Goal: Task Accomplishment & Management: Use online tool/utility

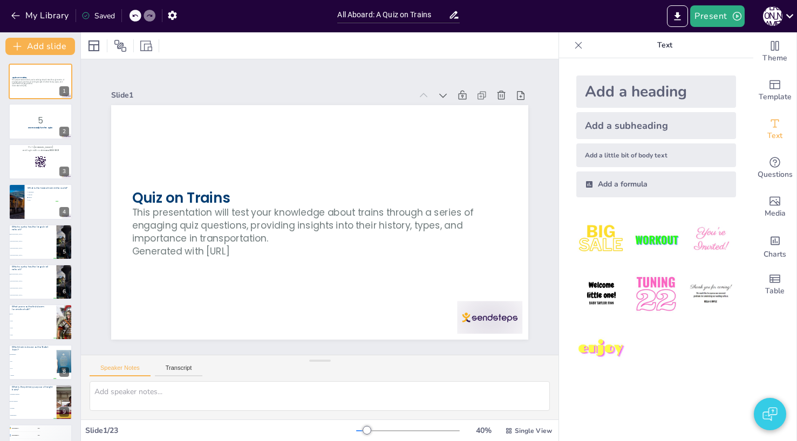
checkbox input "true"
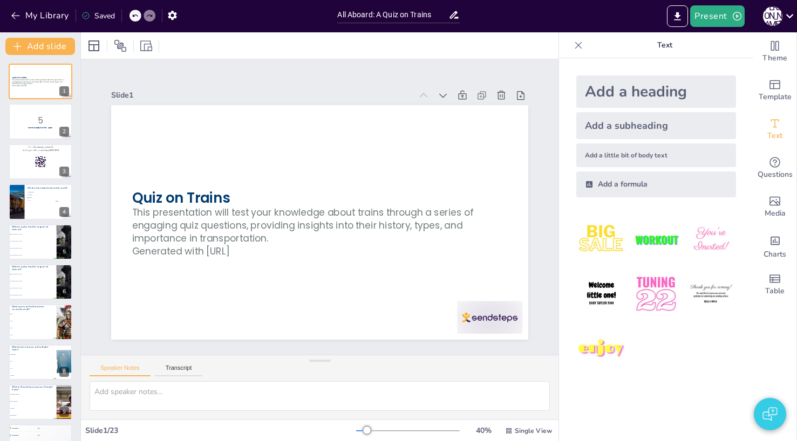
checkbox input "true"
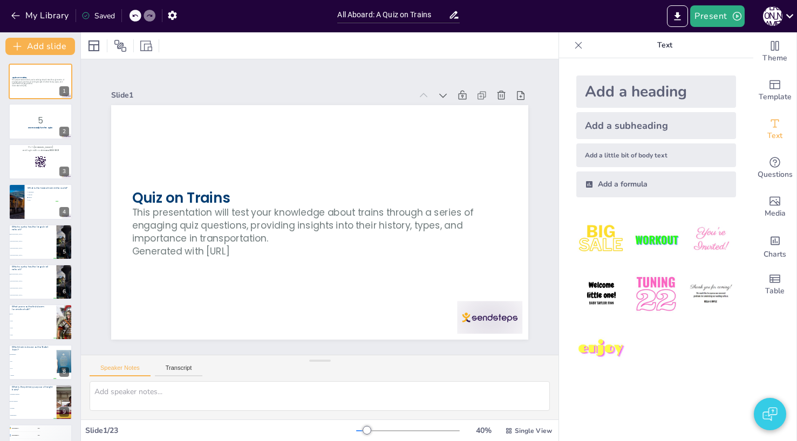
checkbox input "true"
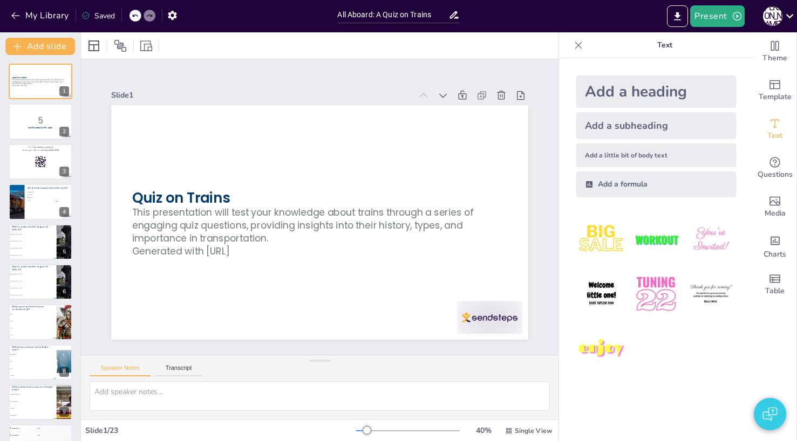
checkbox input "true"
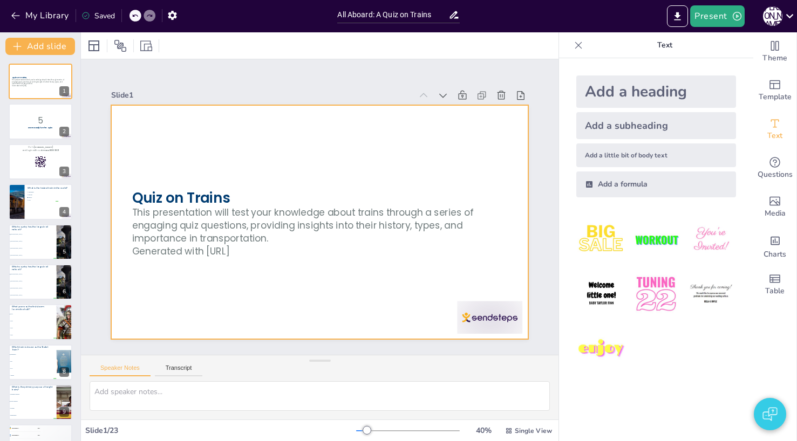
checkbox input "true"
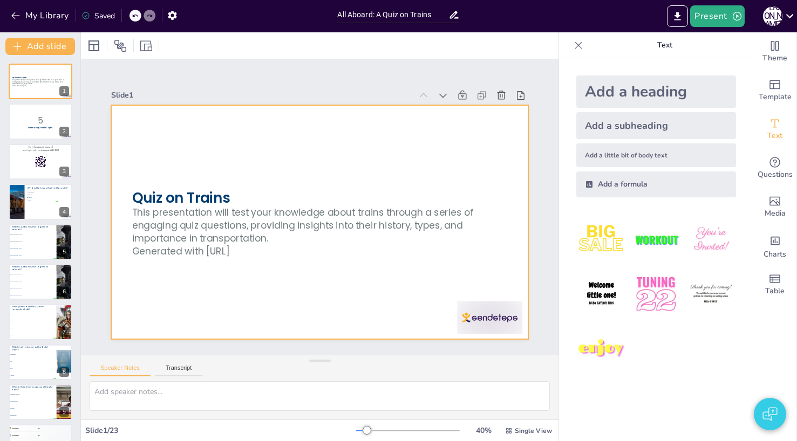
checkbox input "true"
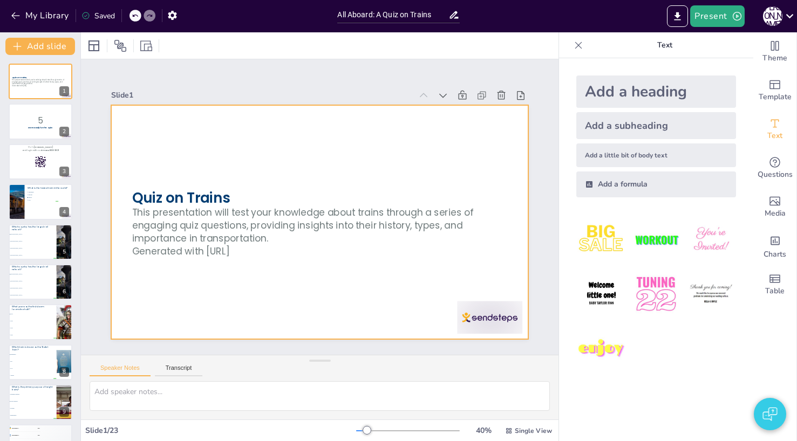
checkbox input "true"
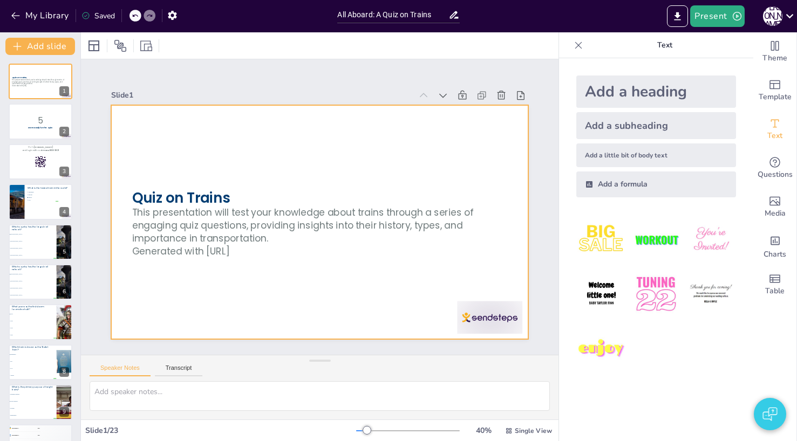
checkbox input "true"
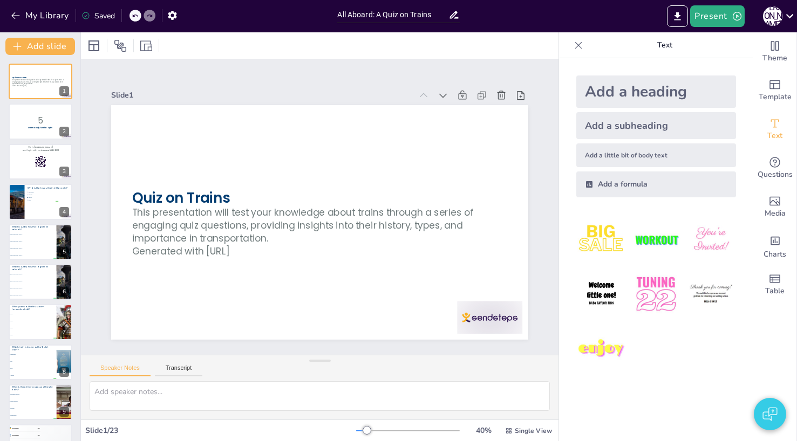
checkbox input "true"
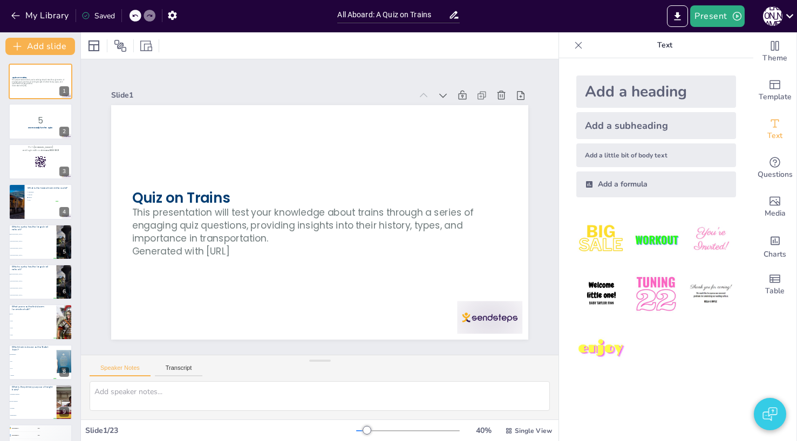
checkbox input "true"
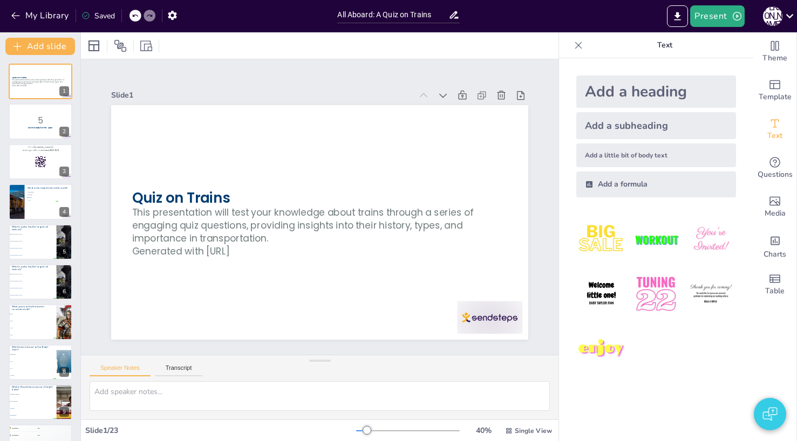
checkbox input "true"
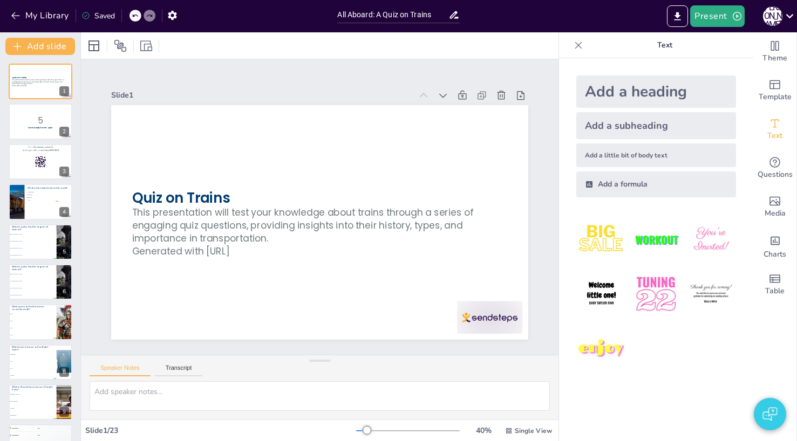
checkbox input "true"
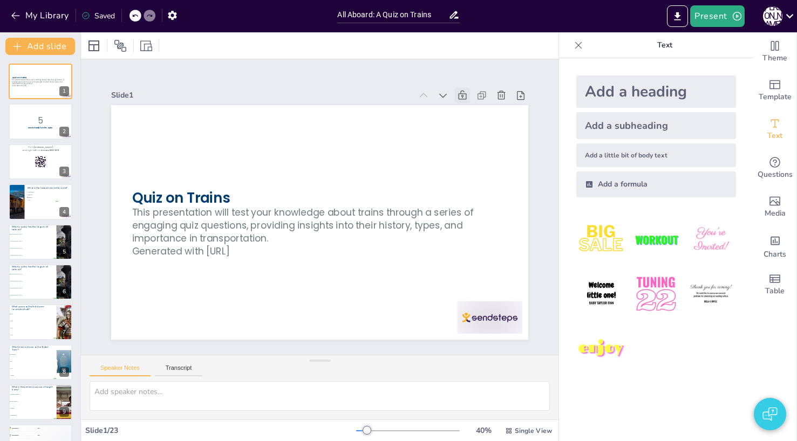
checkbox input "true"
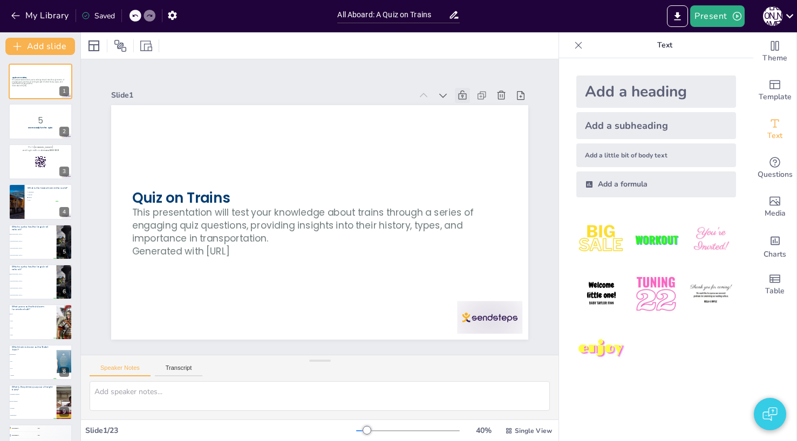
checkbox input "true"
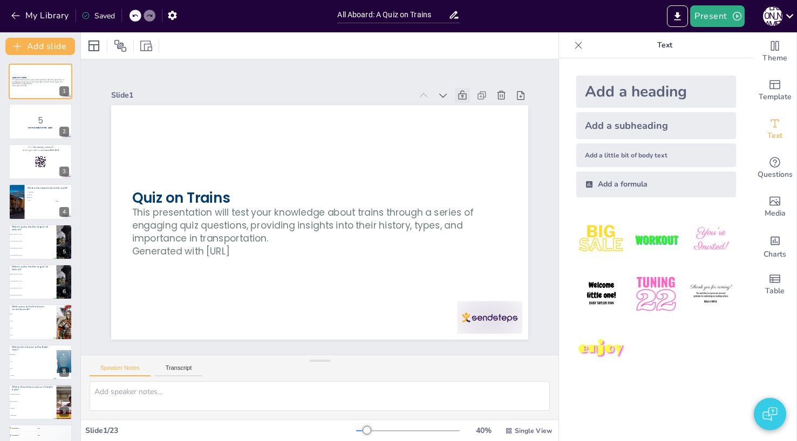
checkbox input "true"
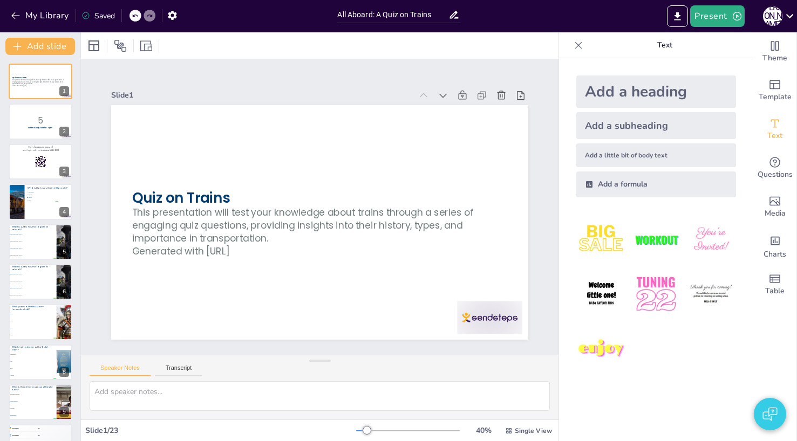
checkbox input "true"
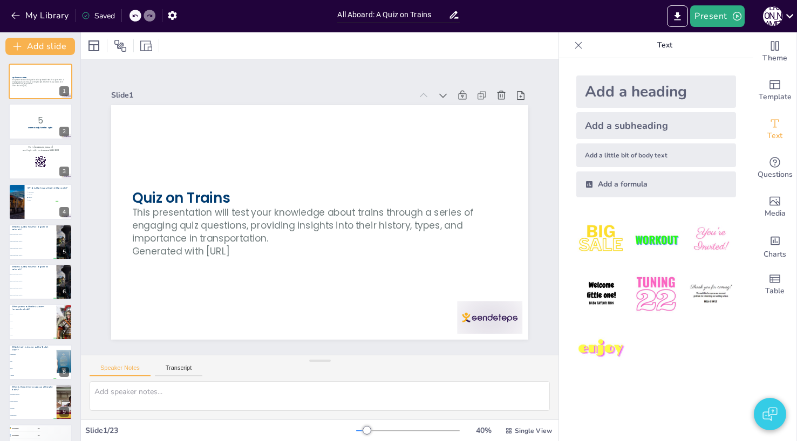
checkbox input "true"
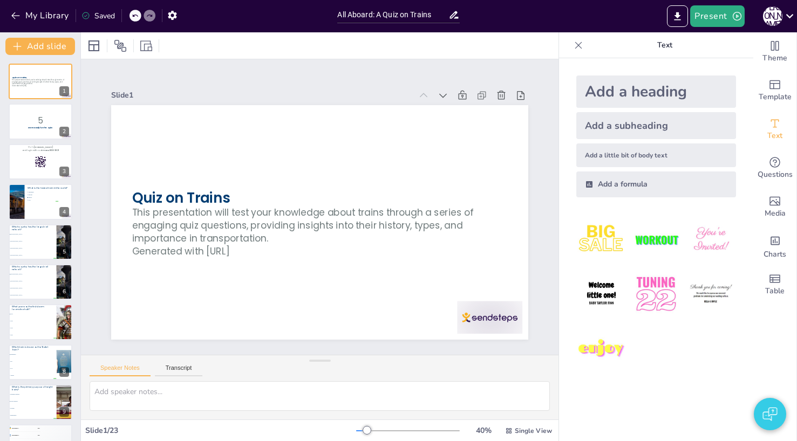
checkbox input "true"
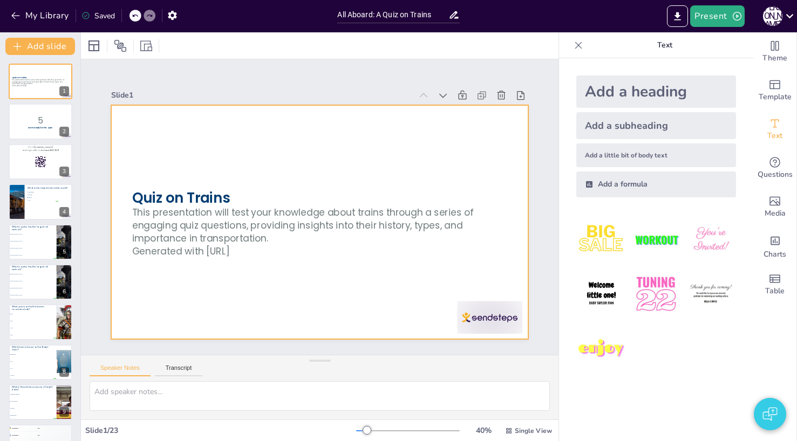
checkbox input "true"
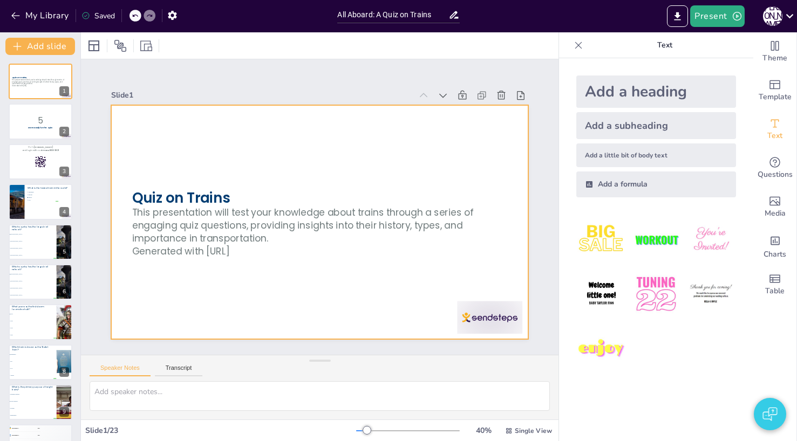
checkbox input "true"
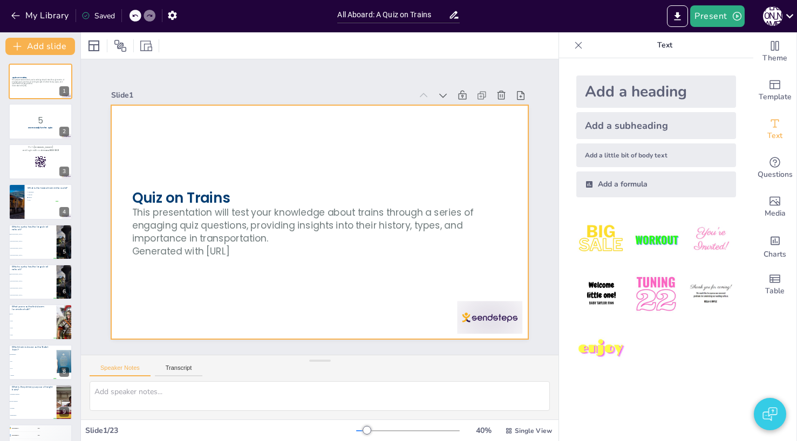
checkbox input "true"
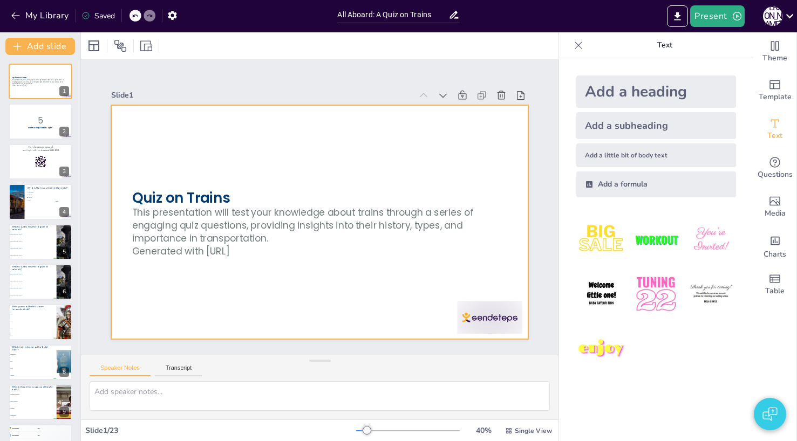
checkbox input "true"
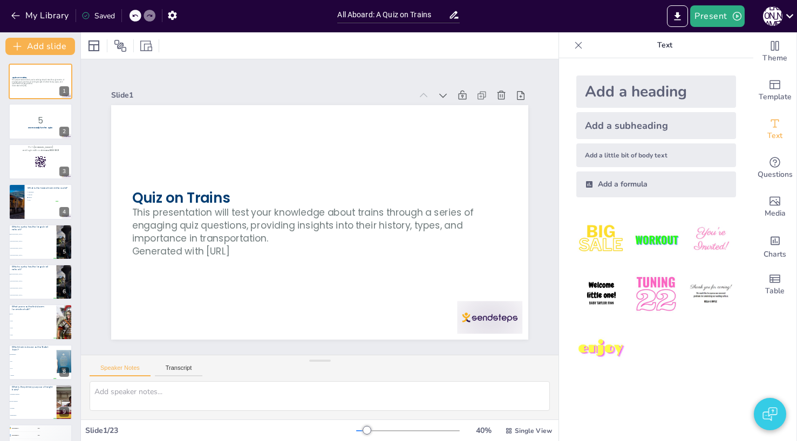
checkbox input "true"
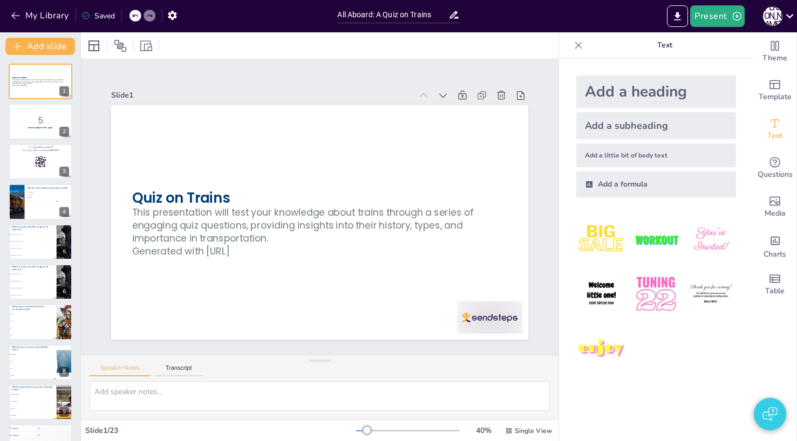
checkbox input "true"
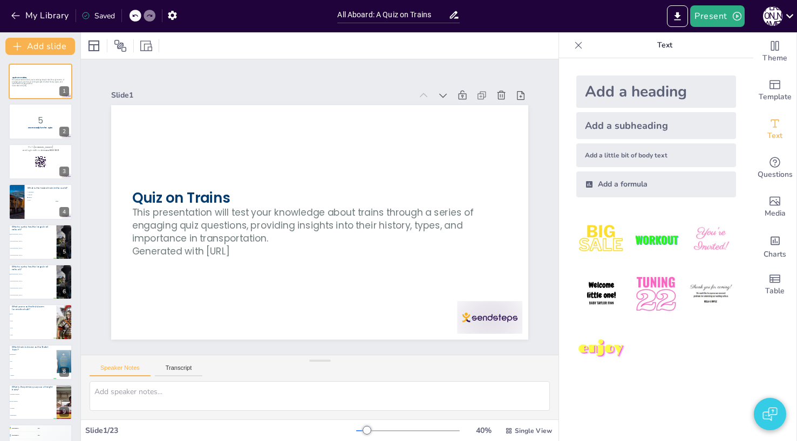
checkbox input "true"
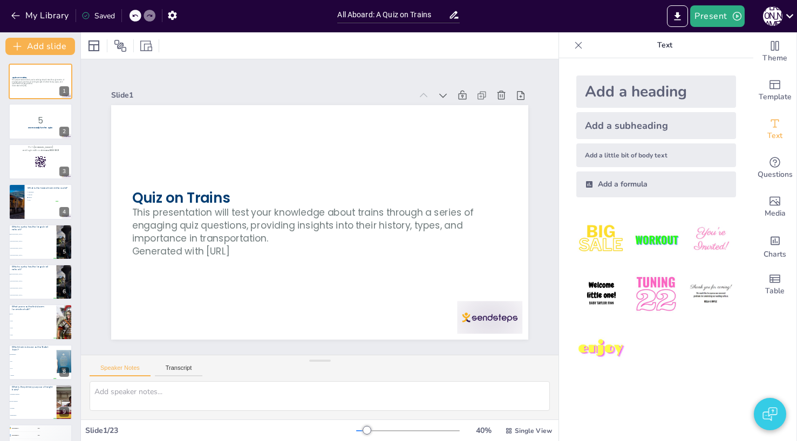
checkbox input "true"
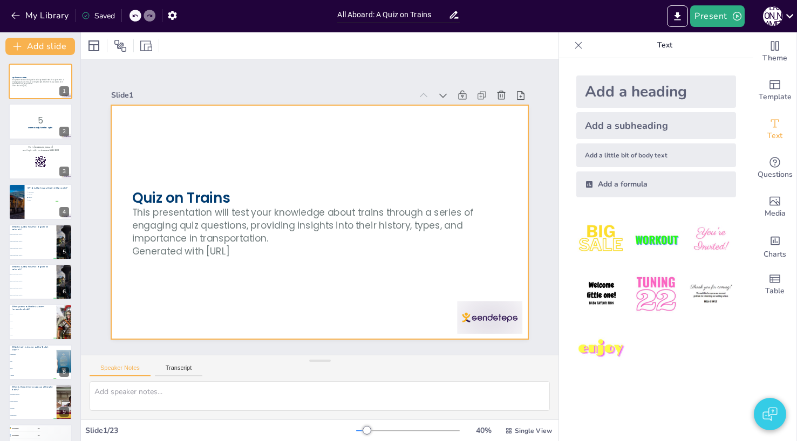
checkbox input "true"
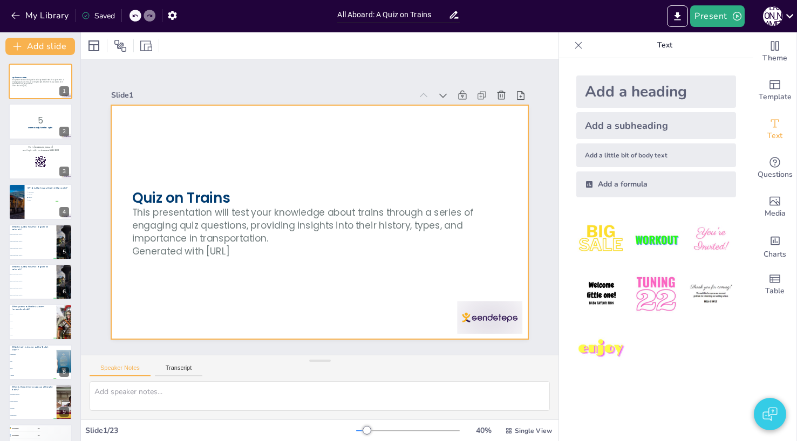
checkbox input "true"
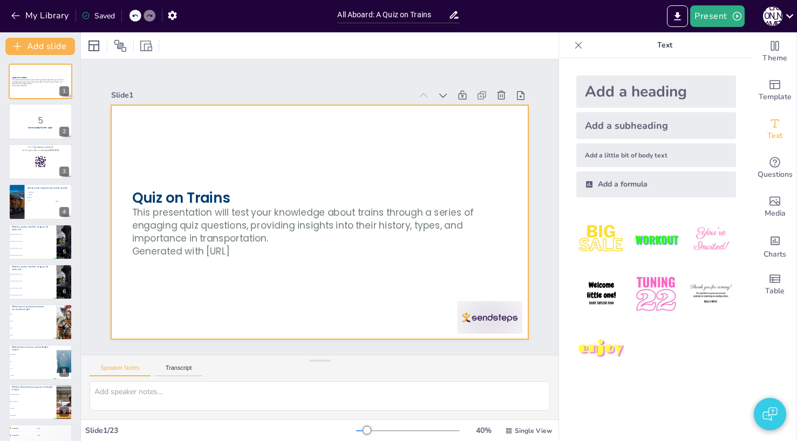
checkbox input "true"
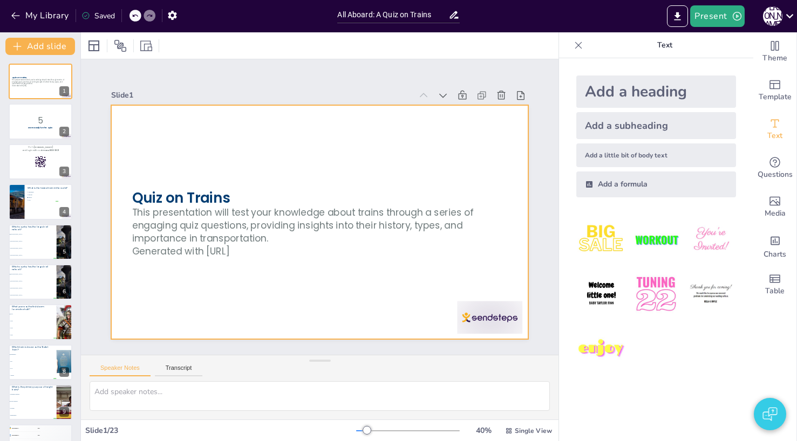
checkbox input "true"
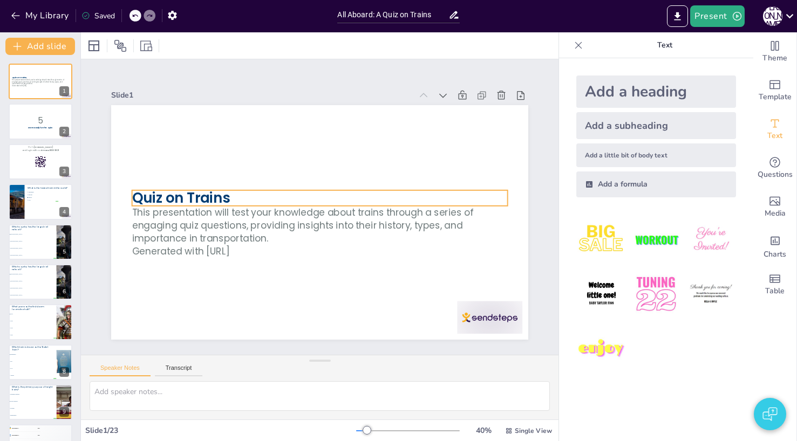
checkbox input "true"
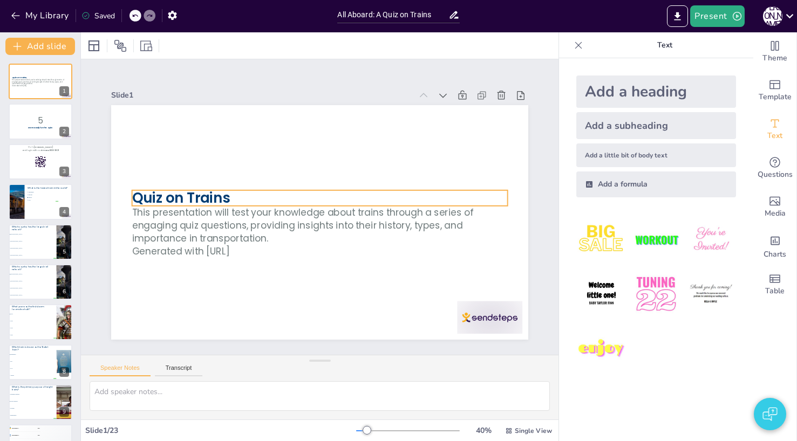
checkbox input "true"
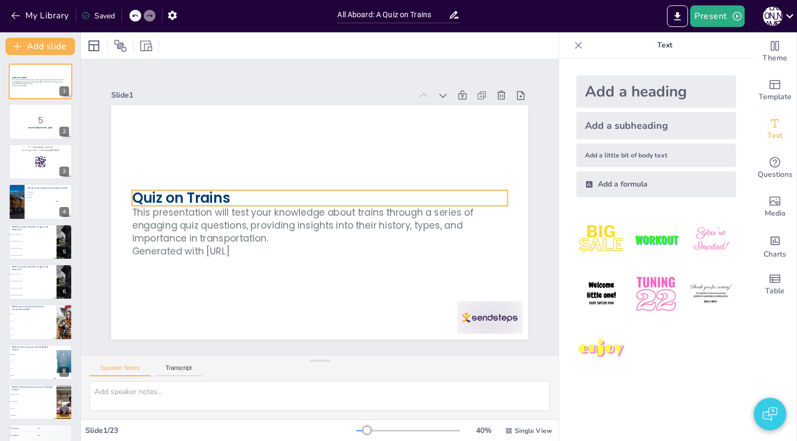
checkbox input "true"
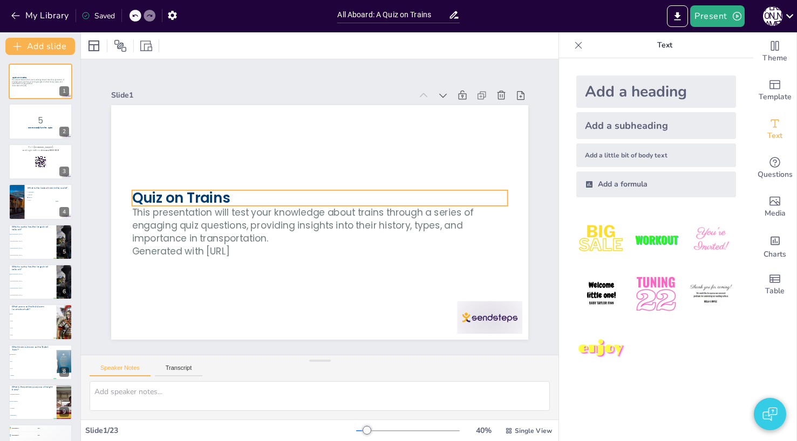
checkbox input "true"
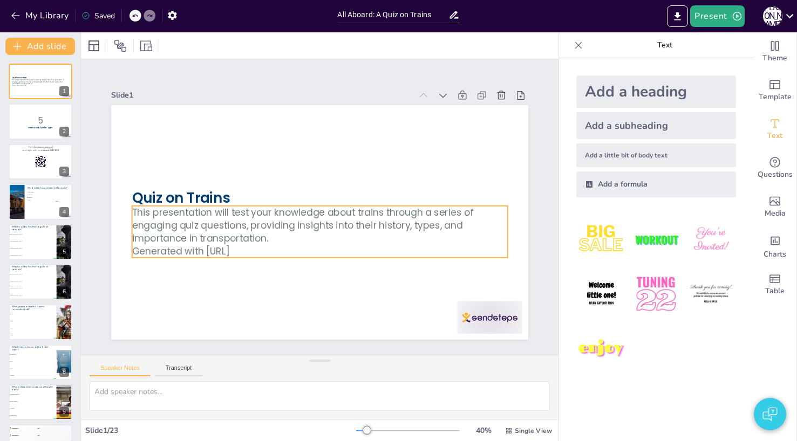
checkbox input "true"
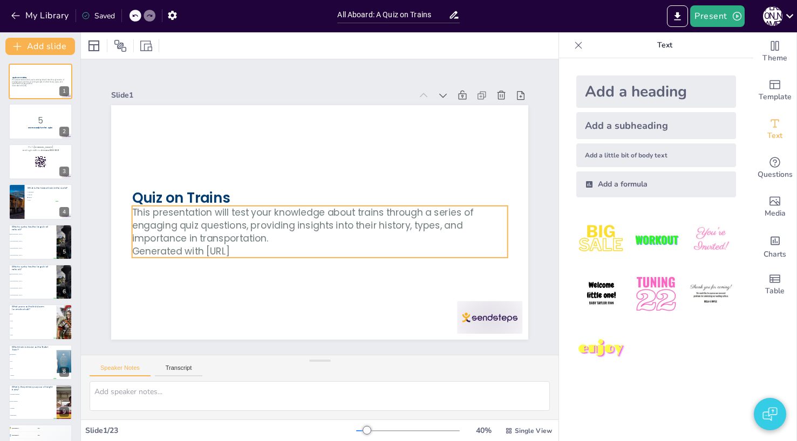
checkbox input "true"
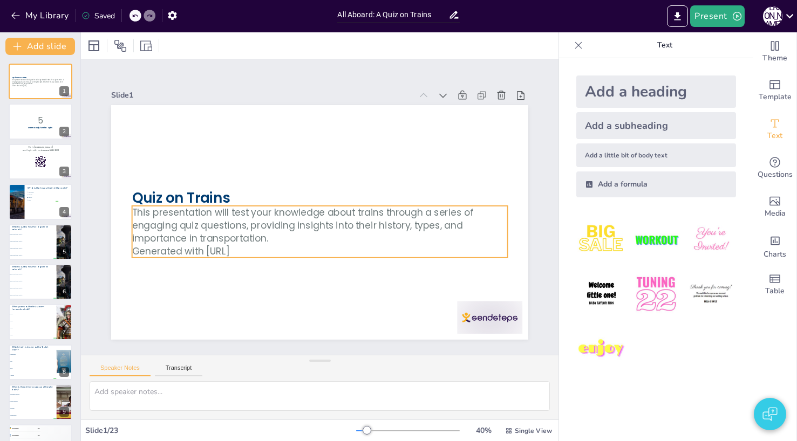
checkbox input "true"
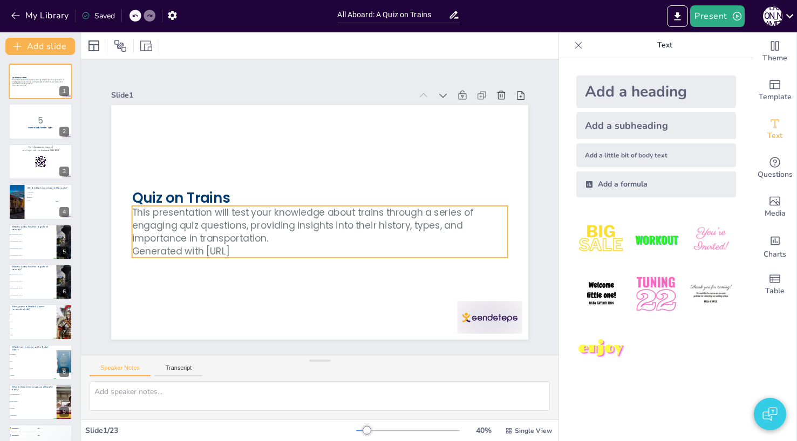
checkbox input "true"
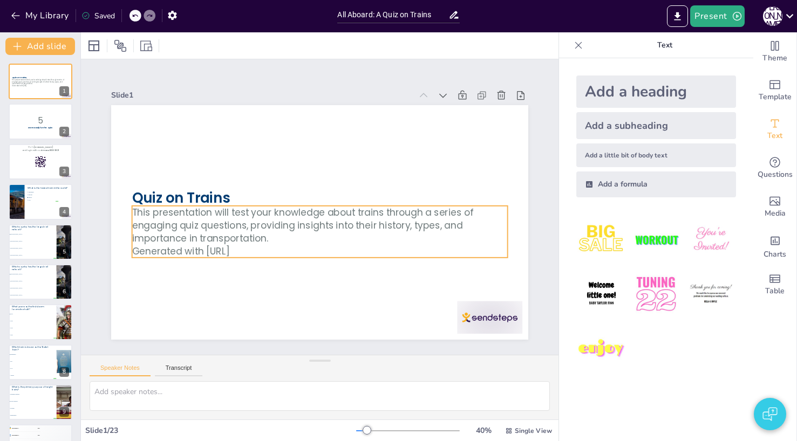
checkbox input "true"
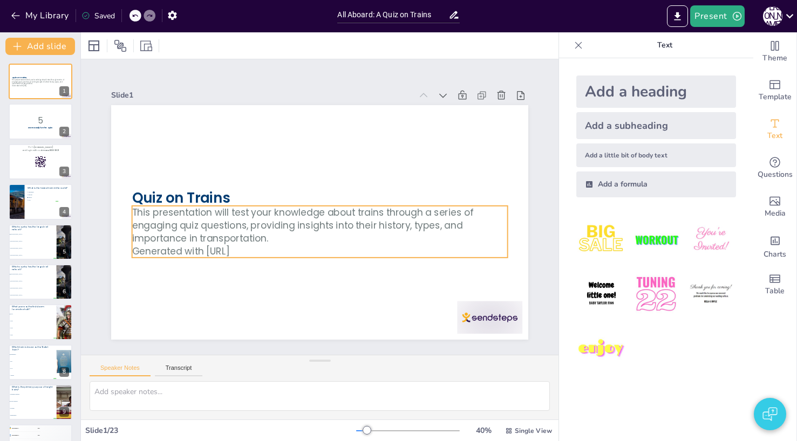
checkbox input "true"
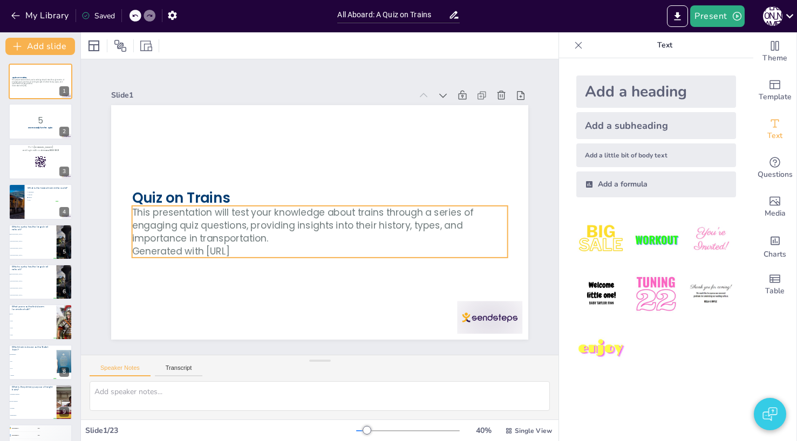
checkbox input "true"
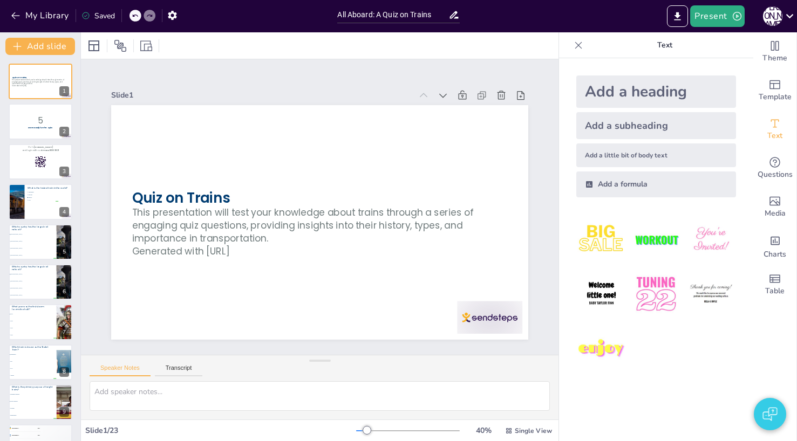
checkbox input "true"
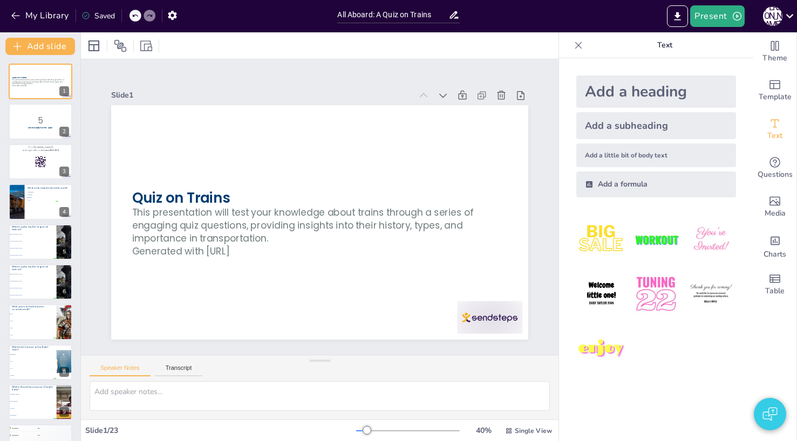
checkbox input "true"
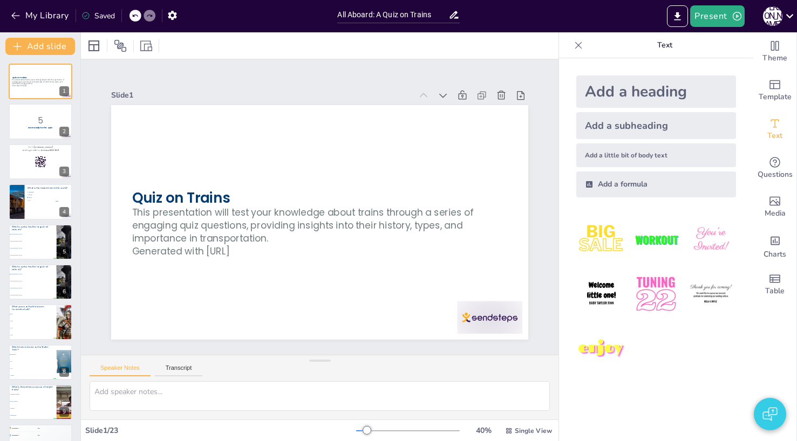
checkbox input "true"
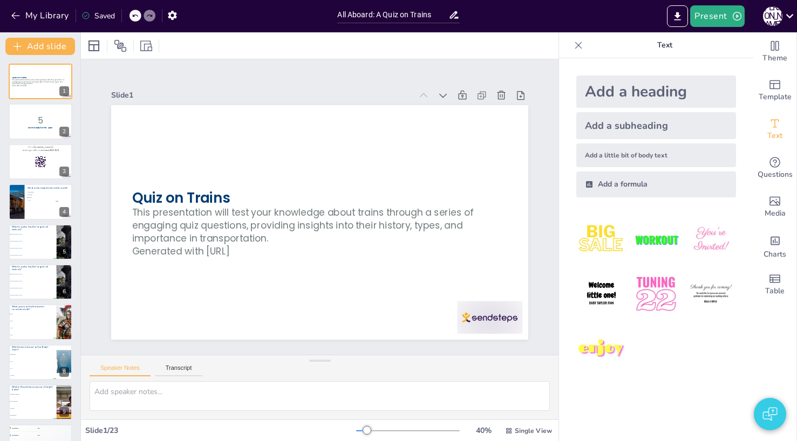
checkbox input "true"
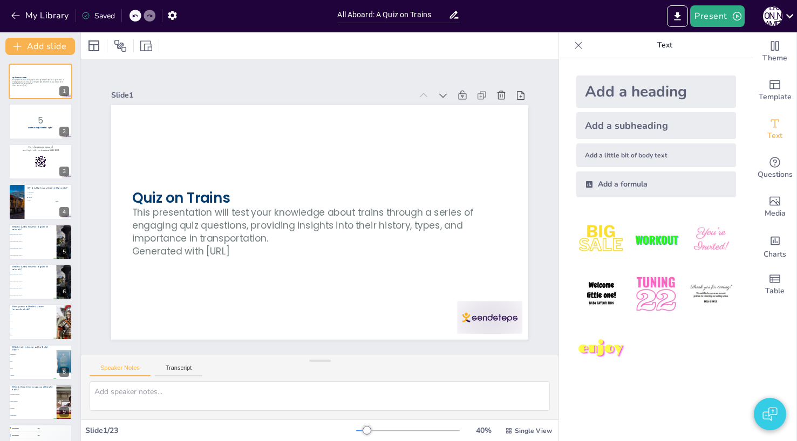
checkbox input "true"
click at [338, 89] on div "Slide 1" at bounding box center [319, 95] width 417 height 15
